Goal: Information Seeking & Learning: Check status

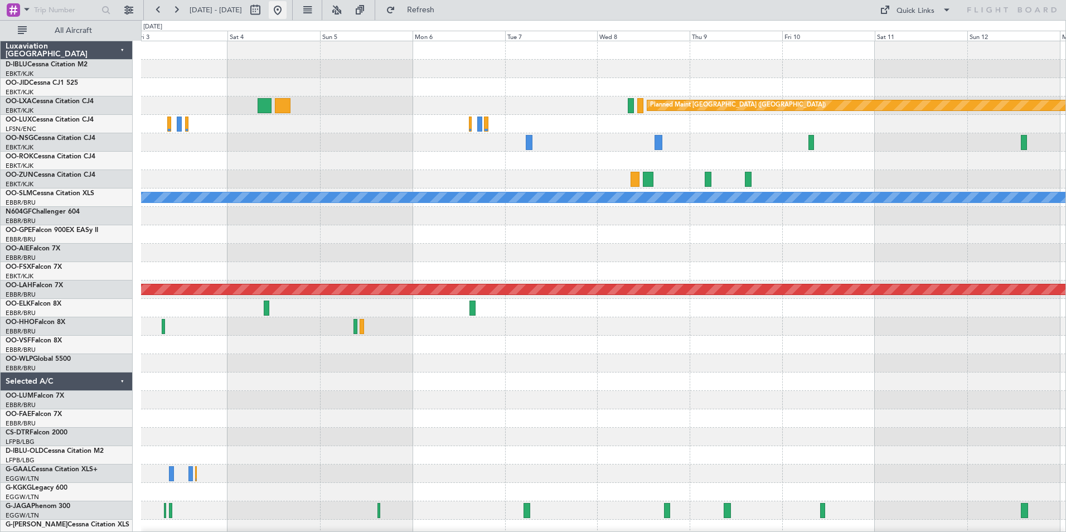
click at [287, 12] on button at bounding box center [278, 10] width 18 height 18
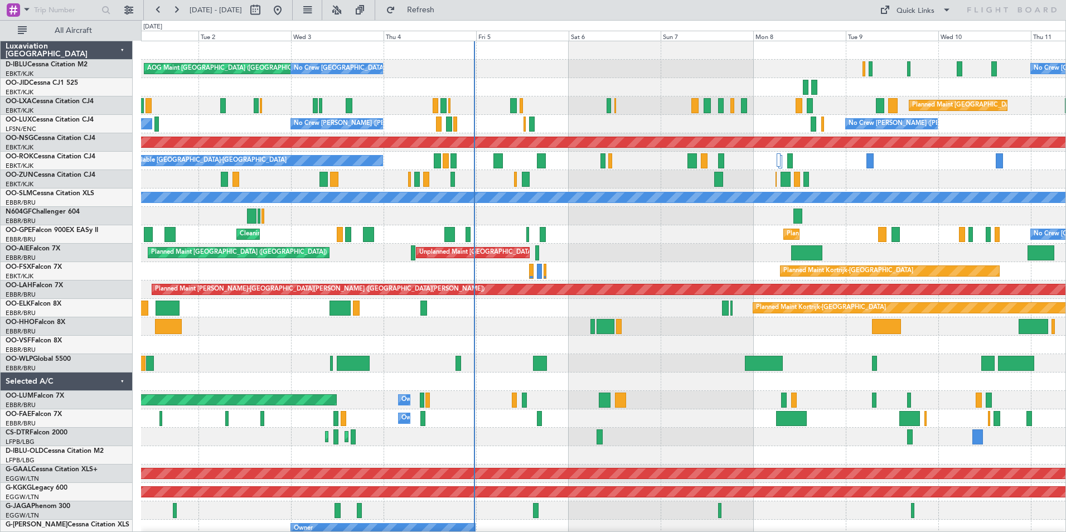
click at [656, 323] on div "AOG Maint [GEOGRAPHIC_DATA] ([GEOGRAPHIC_DATA] National) No Crew [GEOGRAPHIC_DA…" at bounding box center [603, 418] width 925 height 755
click at [587, 316] on div "Planned Maint Kortrijk-[GEOGRAPHIC_DATA]" at bounding box center [603, 308] width 925 height 18
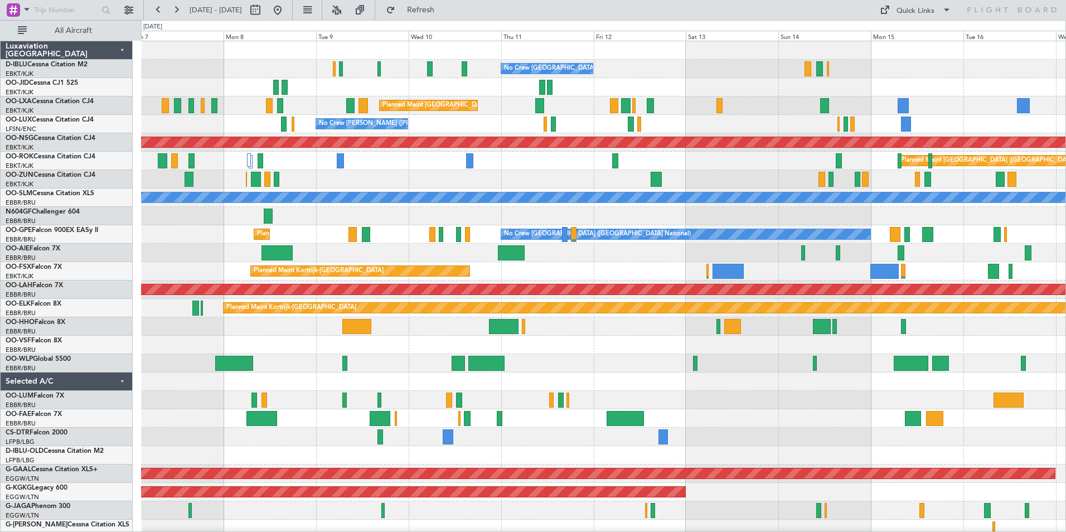
click at [547, 350] on div at bounding box center [603, 345] width 925 height 18
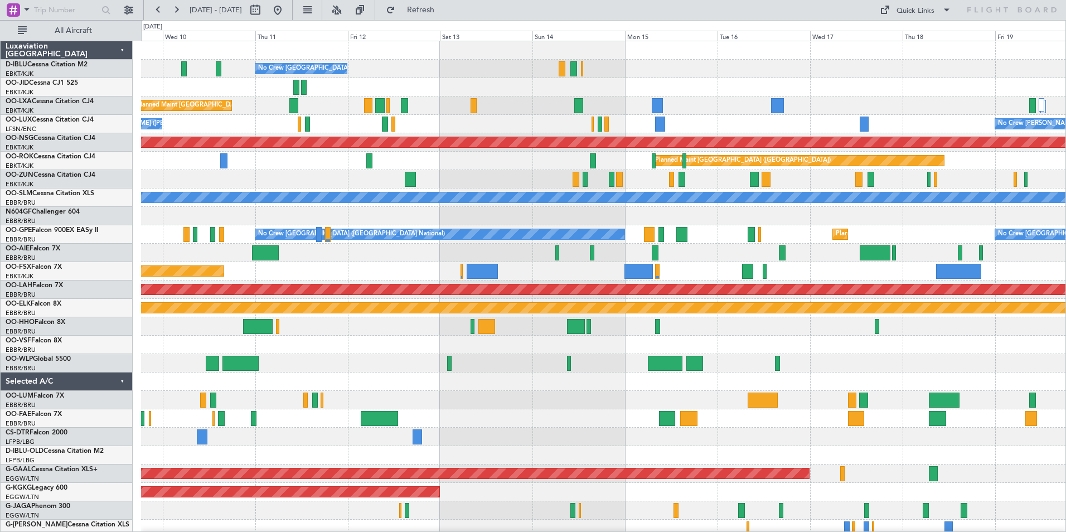
click at [755, 370] on div "No Crew [GEOGRAPHIC_DATA] ([GEOGRAPHIC_DATA] National) Planned Maint [GEOGRAPHI…" at bounding box center [603, 418] width 925 height 755
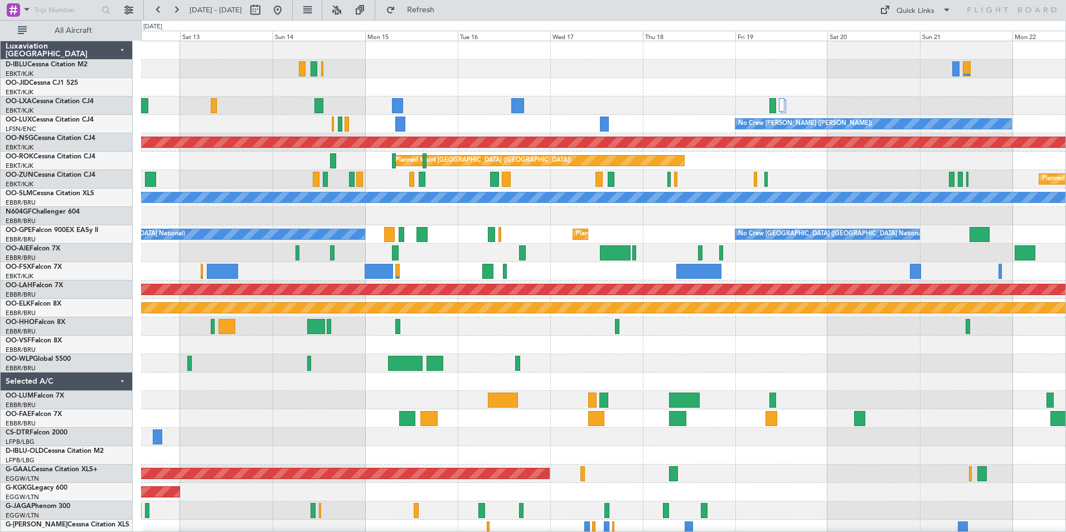
click at [501, 373] on div "No Crew [GEOGRAPHIC_DATA] ([GEOGRAPHIC_DATA] National) Planned Maint [GEOGRAPHI…" at bounding box center [603, 418] width 925 height 755
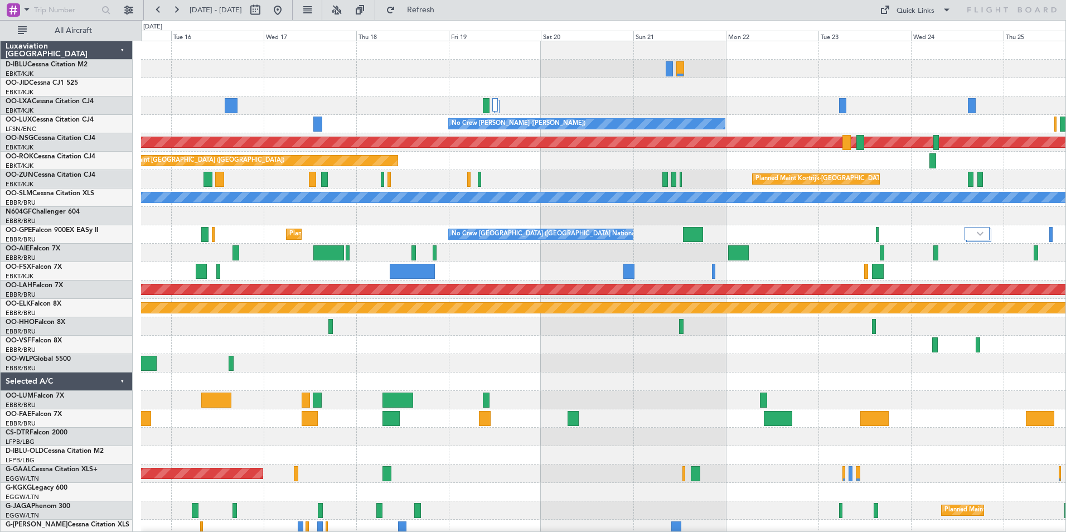
click at [380, 371] on div "A/C Unavailable [GEOGRAPHIC_DATA] ([GEOGRAPHIC_DATA] National) A/C Unavailable …" at bounding box center [603, 418] width 925 height 755
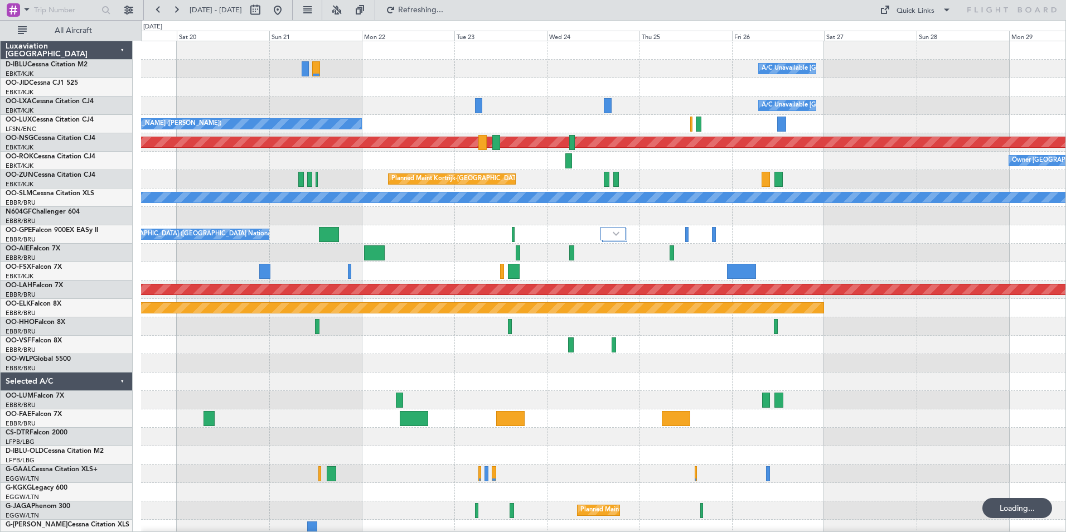
click at [426, 364] on div "A/C Unavailable [GEOGRAPHIC_DATA] ([GEOGRAPHIC_DATA] National) A/C Unavailable …" at bounding box center [603, 418] width 925 height 755
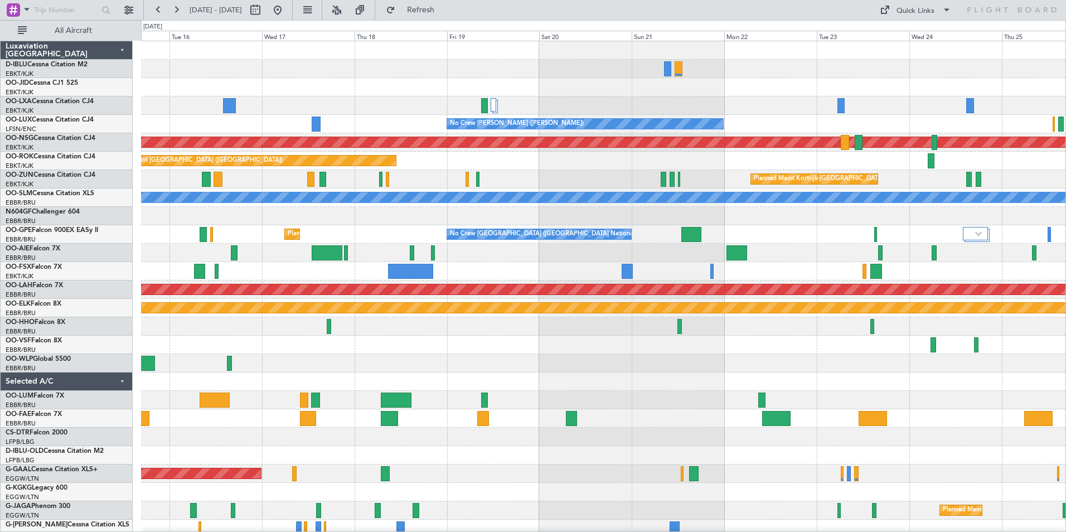
click at [751, 355] on div "A/C Unavailable [GEOGRAPHIC_DATA] ([GEOGRAPHIC_DATA] National) A/C Unavailable …" at bounding box center [603, 390] width 925 height 699
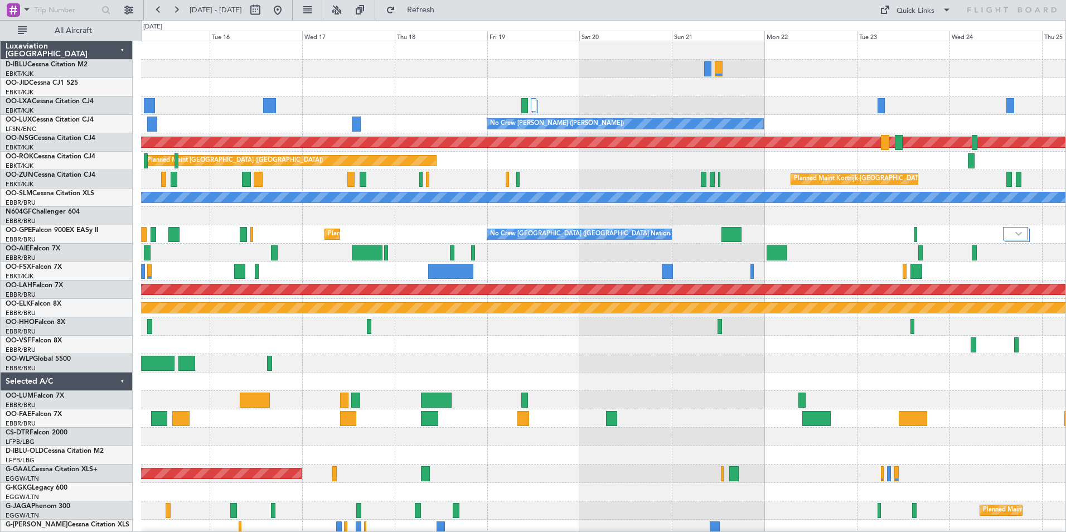
click at [760, 380] on div "A/C Unavailable [GEOGRAPHIC_DATA] ([GEOGRAPHIC_DATA] National) A/C Unavailable …" at bounding box center [603, 390] width 925 height 699
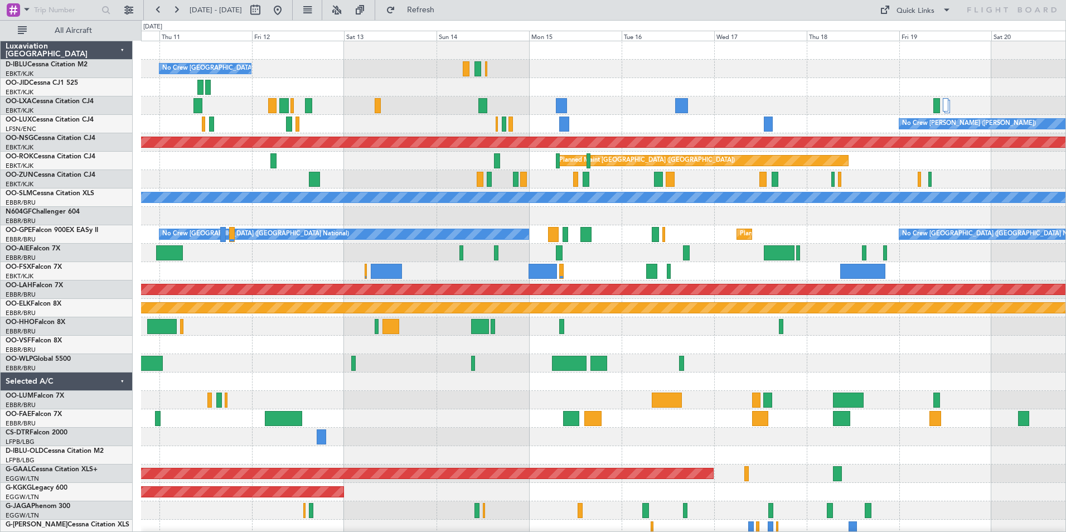
click at [826, 359] on div "No Crew [GEOGRAPHIC_DATA] ([GEOGRAPHIC_DATA] National) Planned Maint [GEOGRAPHI…" at bounding box center [603, 409] width 925 height 736
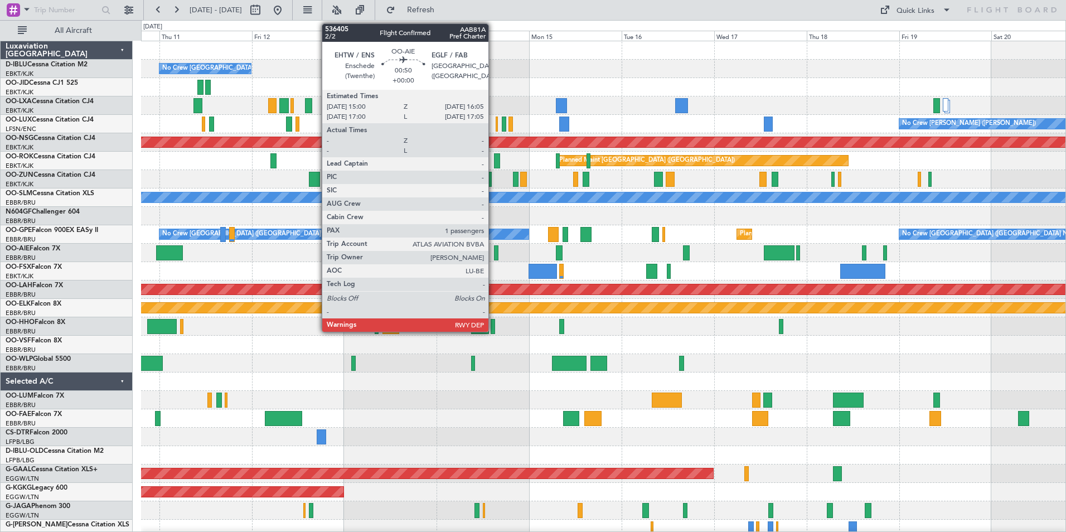
click at [494, 252] on div at bounding box center [496, 252] width 4 height 15
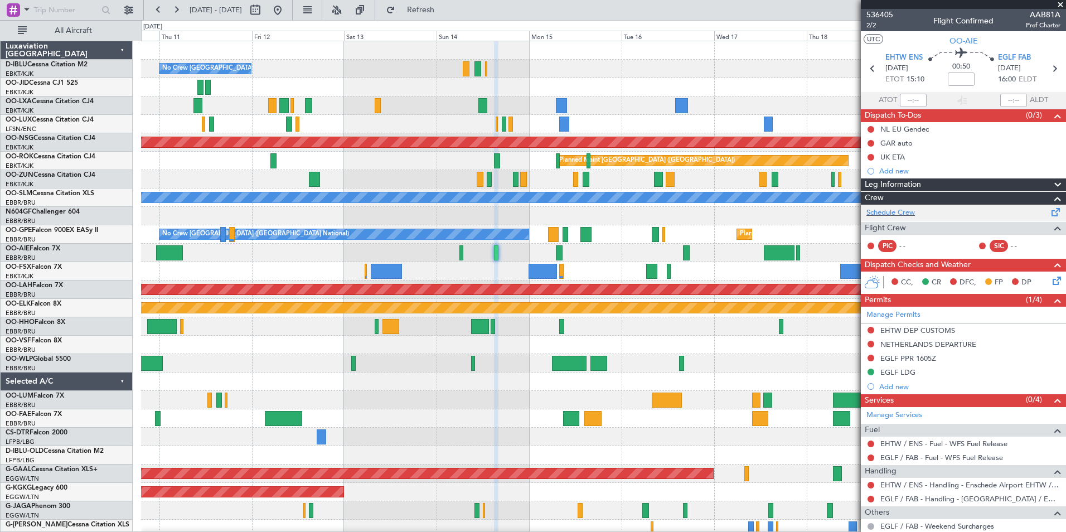
click at [898, 206] on div "Schedule Crew" at bounding box center [963, 213] width 205 height 17
click at [886, 8] on div at bounding box center [963, 4] width 205 height 9
click at [887, 11] on span "536405" at bounding box center [880, 15] width 27 height 12
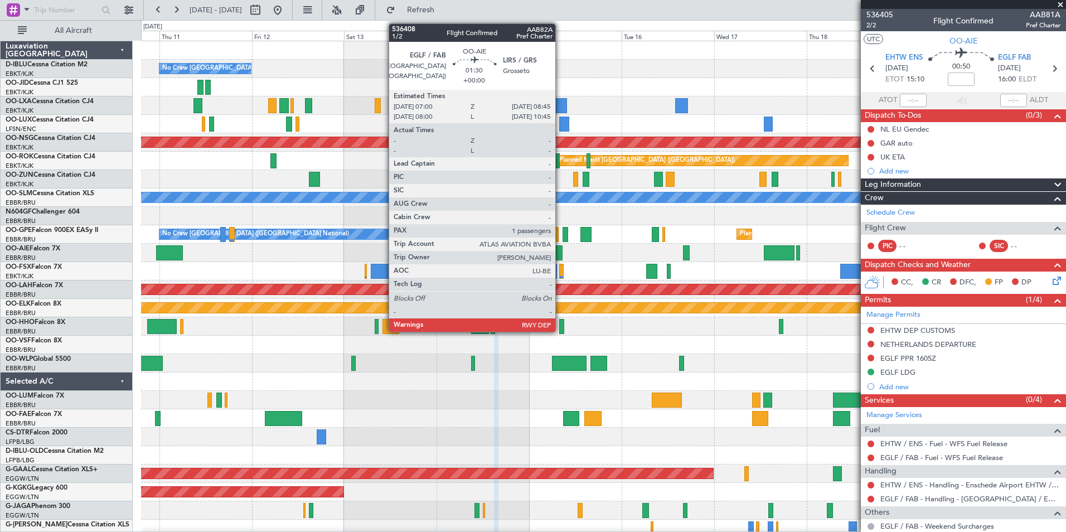
click at [560, 255] on div at bounding box center [559, 252] width 7 height 15
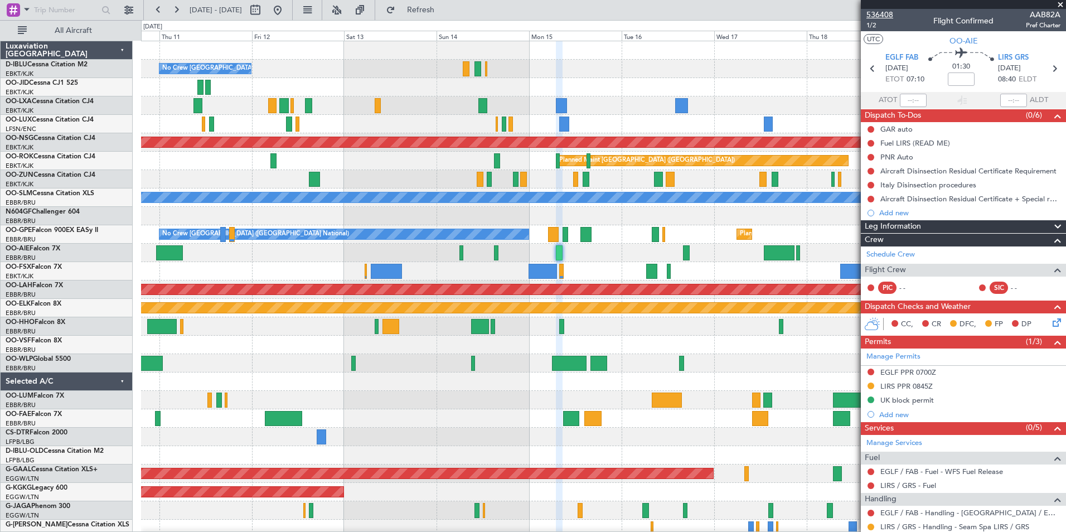
click at [882, 13] on span "536408" at bounding box center [880, 15] width 27 height 12
